Goal: Use online tool/utility: Utilize a website feature to perform a specific function

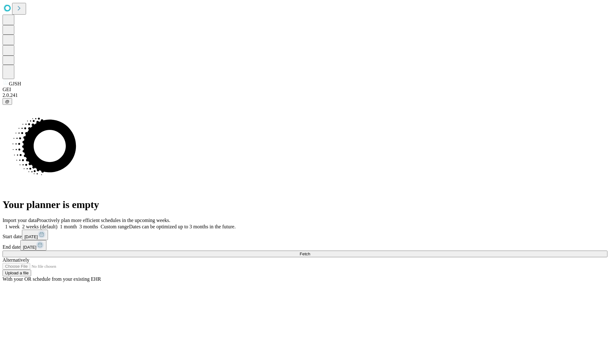
click at [310, 252] on span "Fetch" at bounding box center [305, 254] width 10 height 5
